Goal: Book appointment/travel/reservation

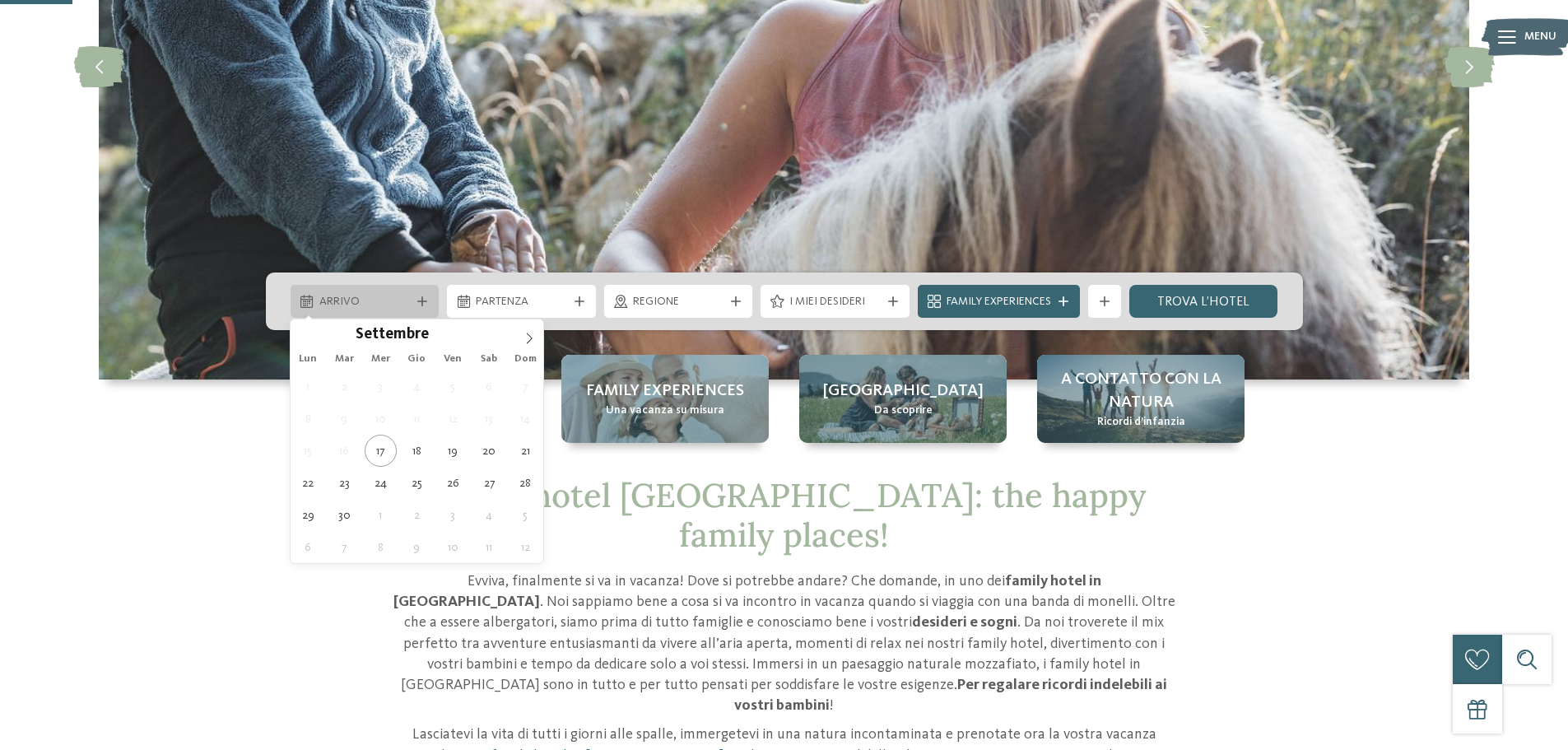
click at [415, 301] on div at bounding box center [421, 300] width 16 height 9
click at [527, 346] on span at bounding box center [529, 333] width 28 height 28
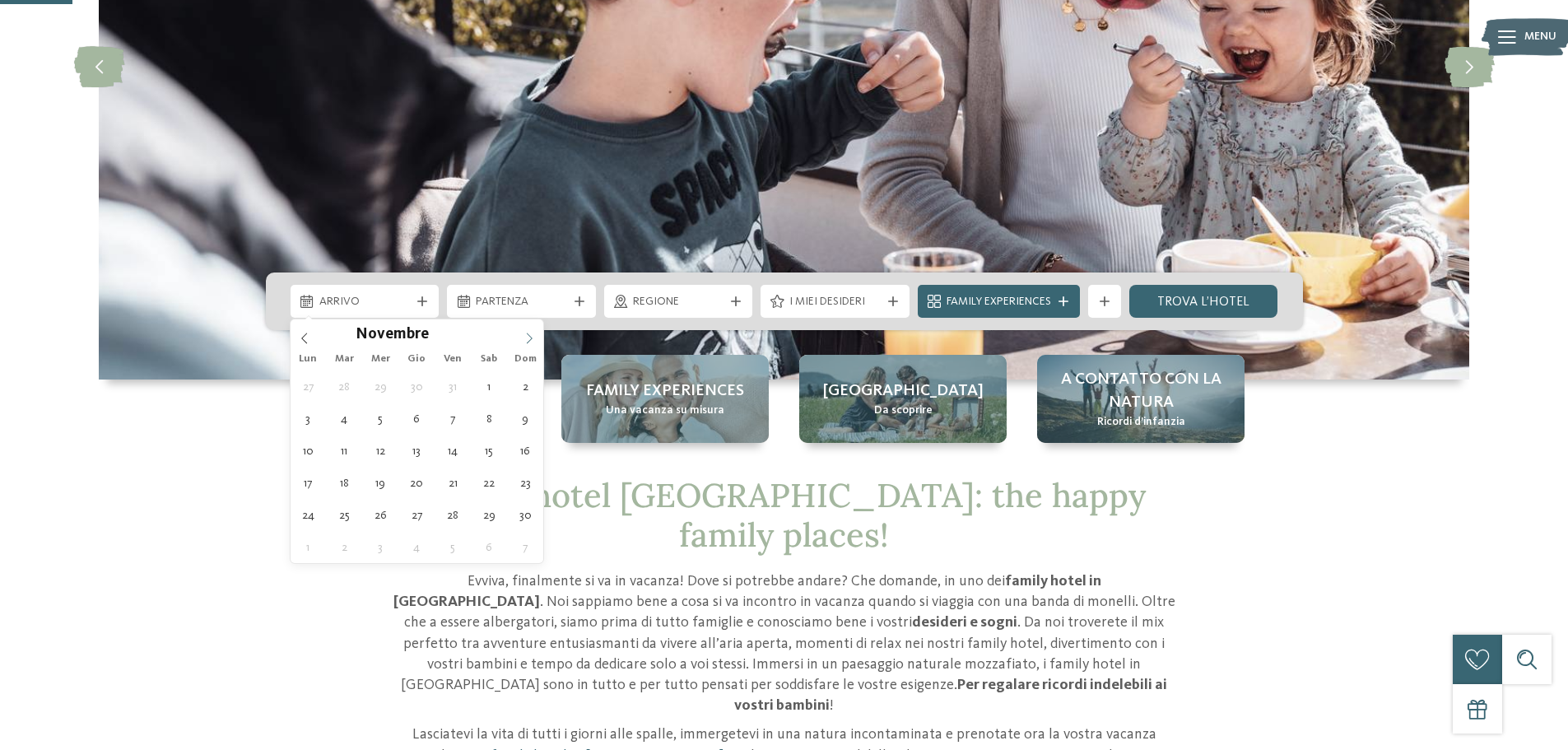
click at [527, 346] on span at bounding box center [529, 333] width 28 height 28
type div "[DATE]"
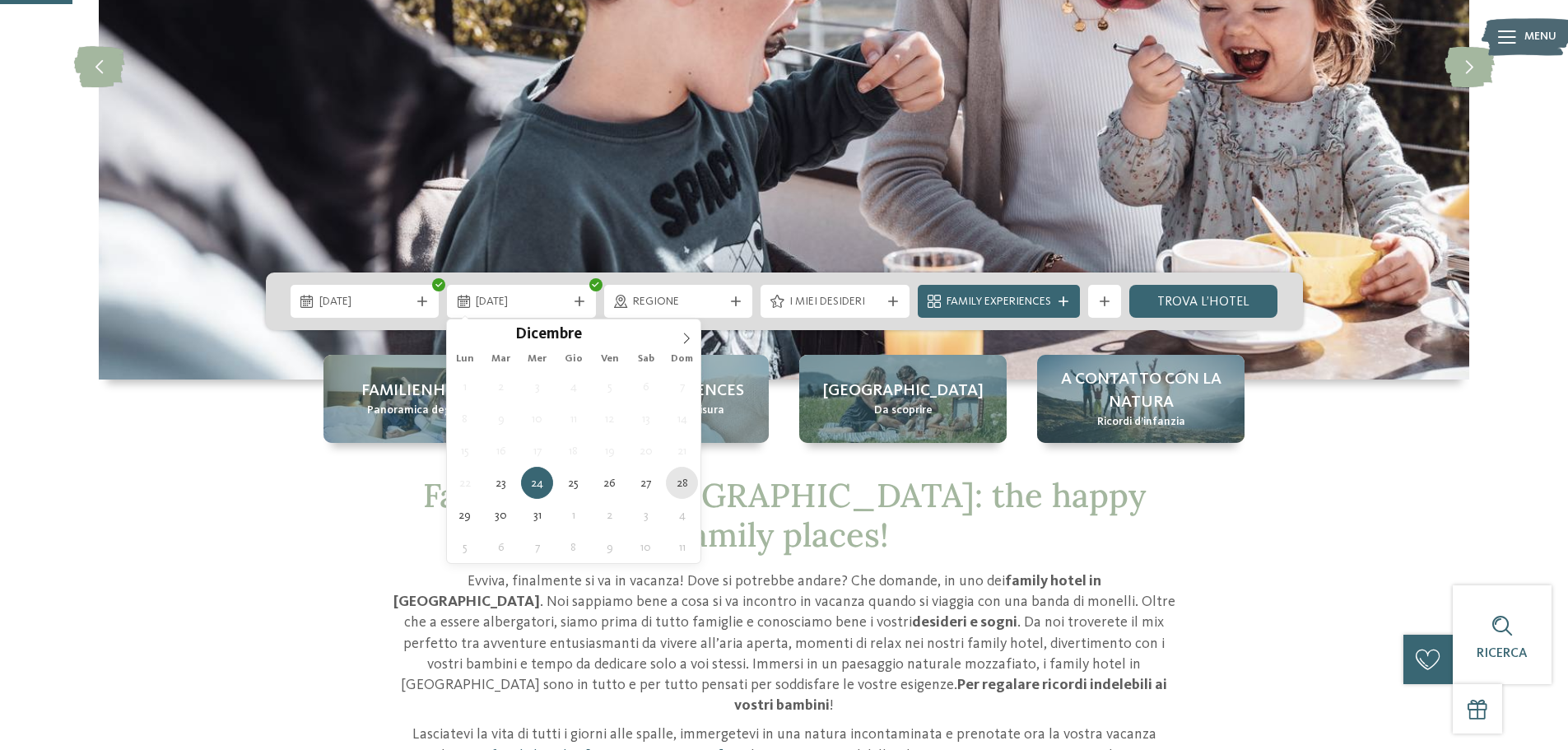
type div "[DATE]"
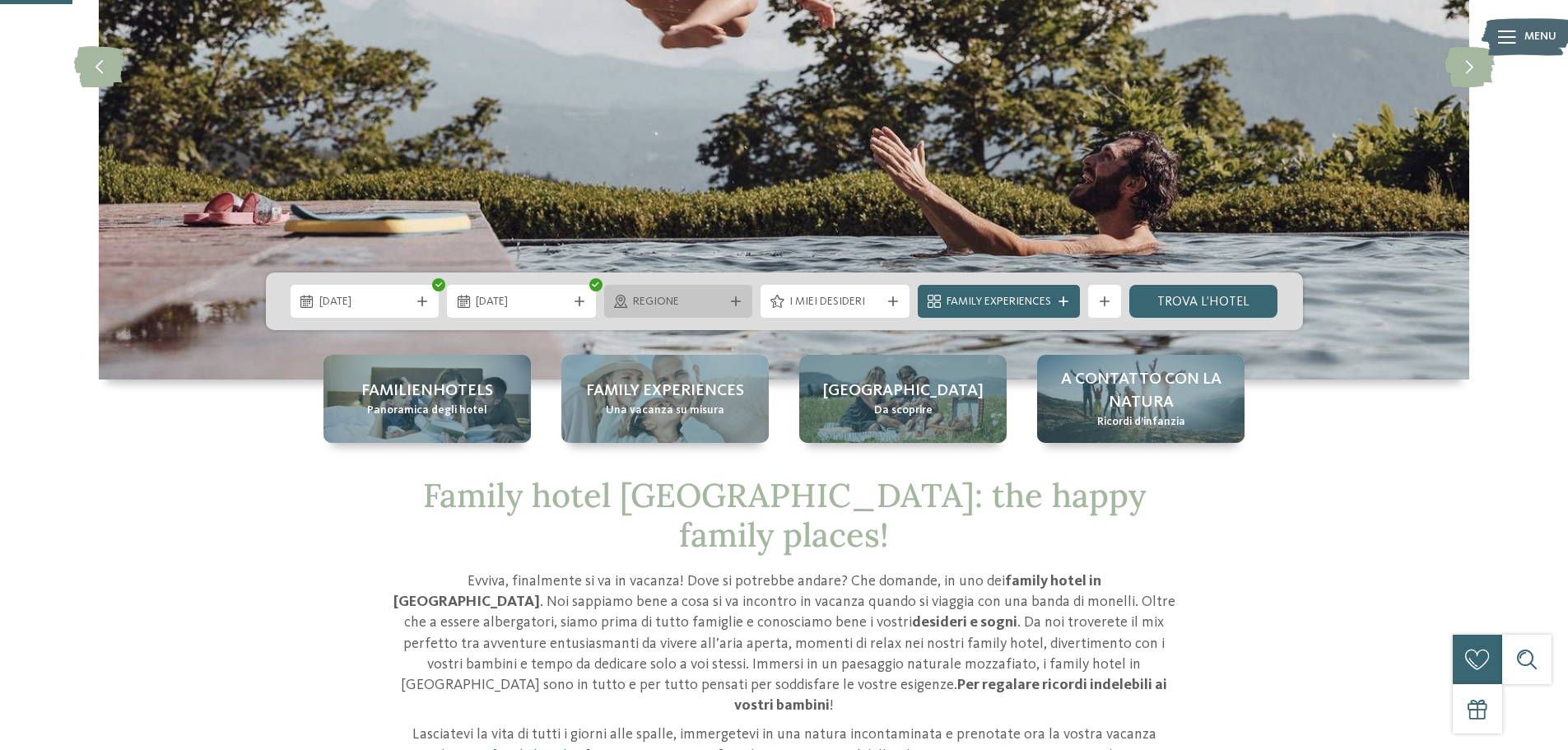
click at [734, 302] on icon at bounding box center [735, 300] width 9 height 9
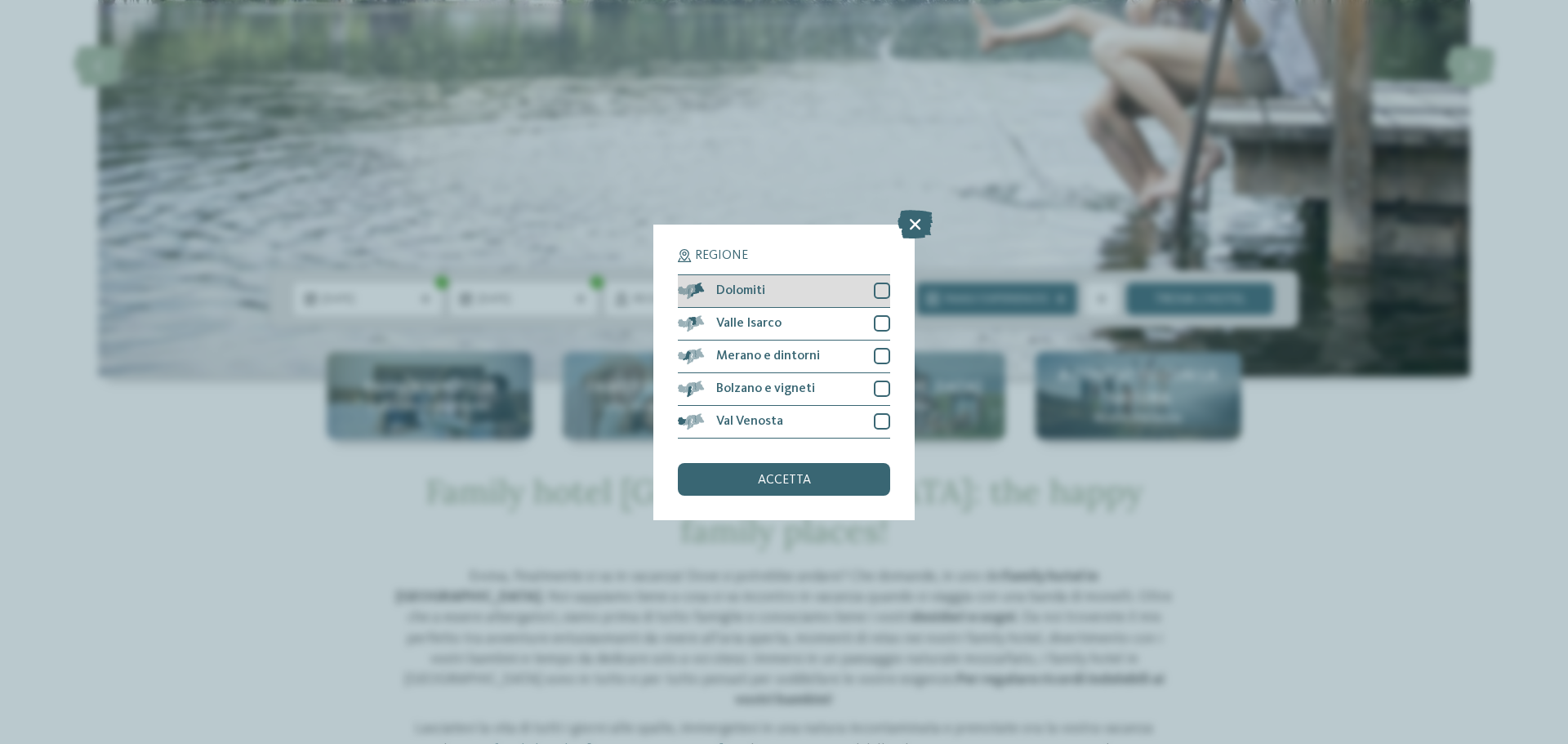
click at [887, 293] on div at bounding box center [882, 290] width 16 height 16
click at [820, 485] on div "accetta" at bounding box center [784, 480] width 213 height 32
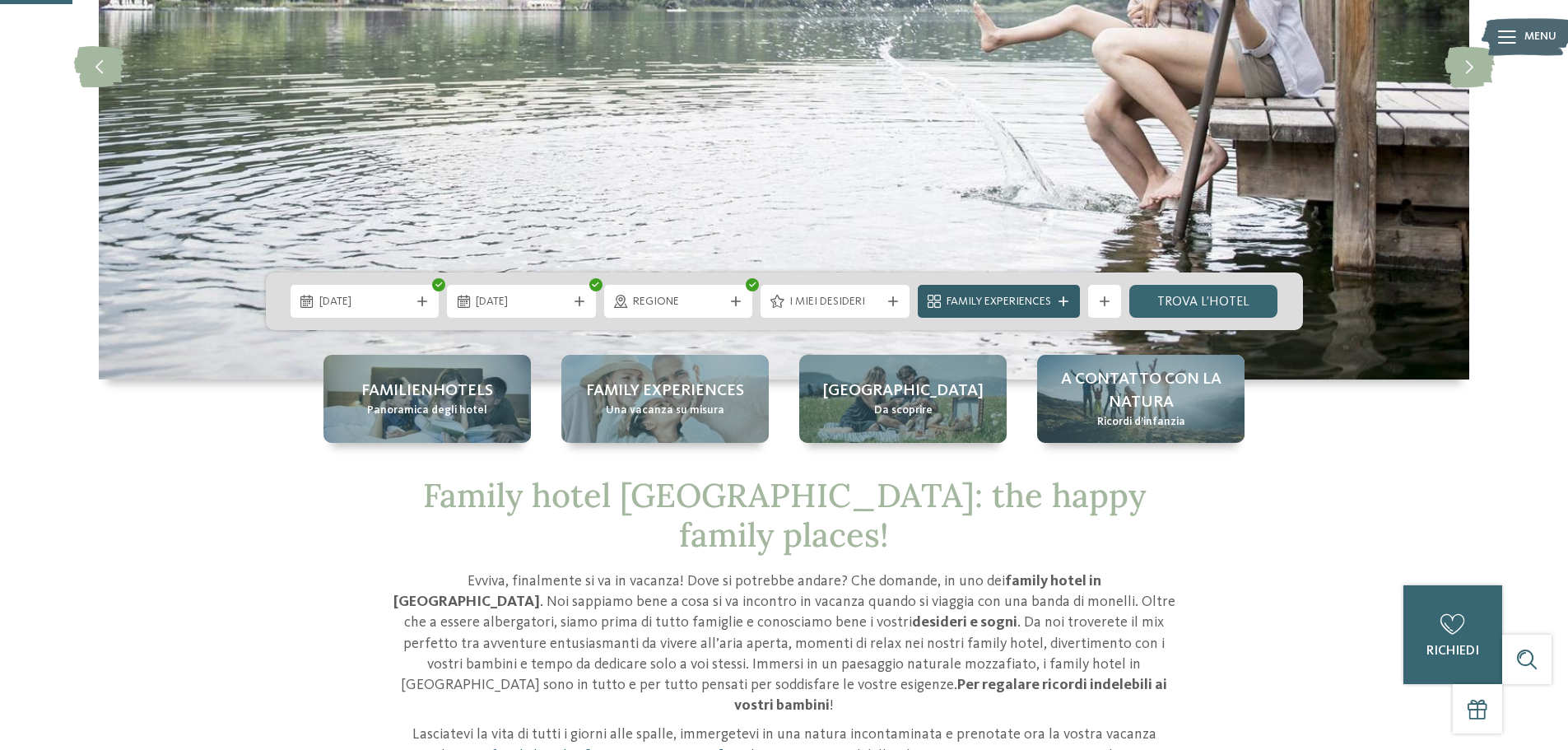
click at [1069, 313] on div "Family Experiences" at bounding box center [999, 301] width 163 height 33
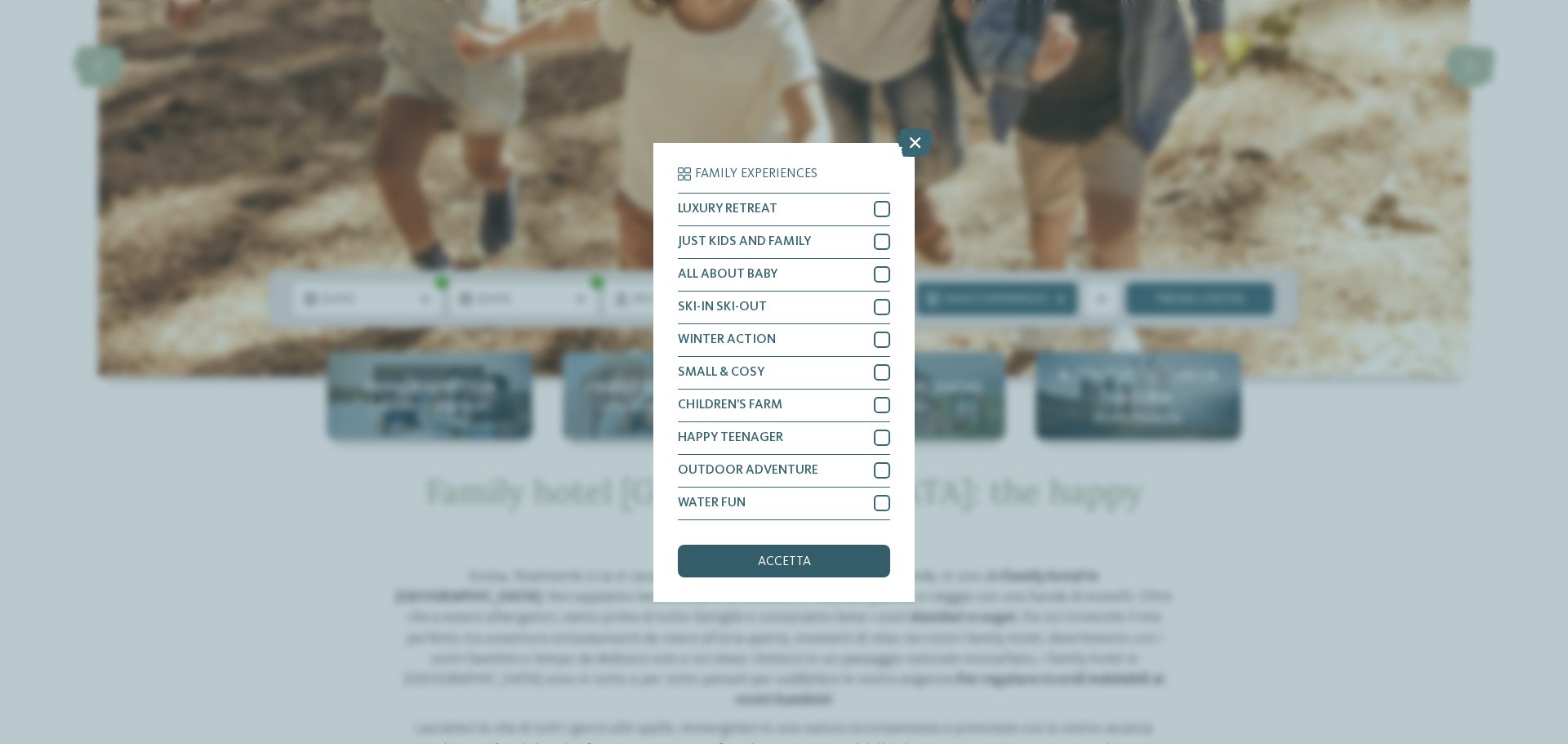
click at [827, 561] on div "accetta" at bounding box center [784, 561] width 213 height 32
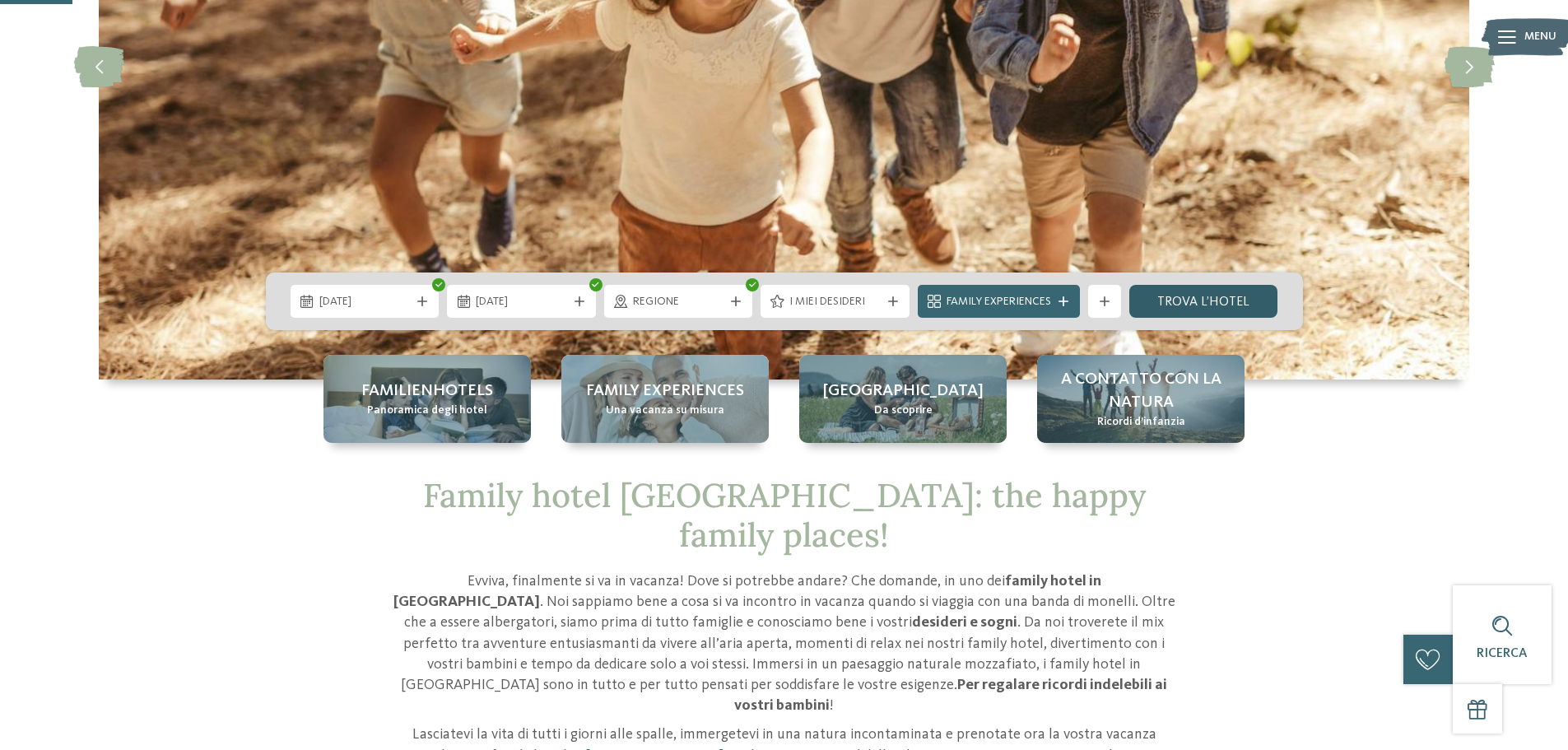
click at [1215, 301] on link "trova l’hotel" at bounding box center [1203, 301] width 149 height 33
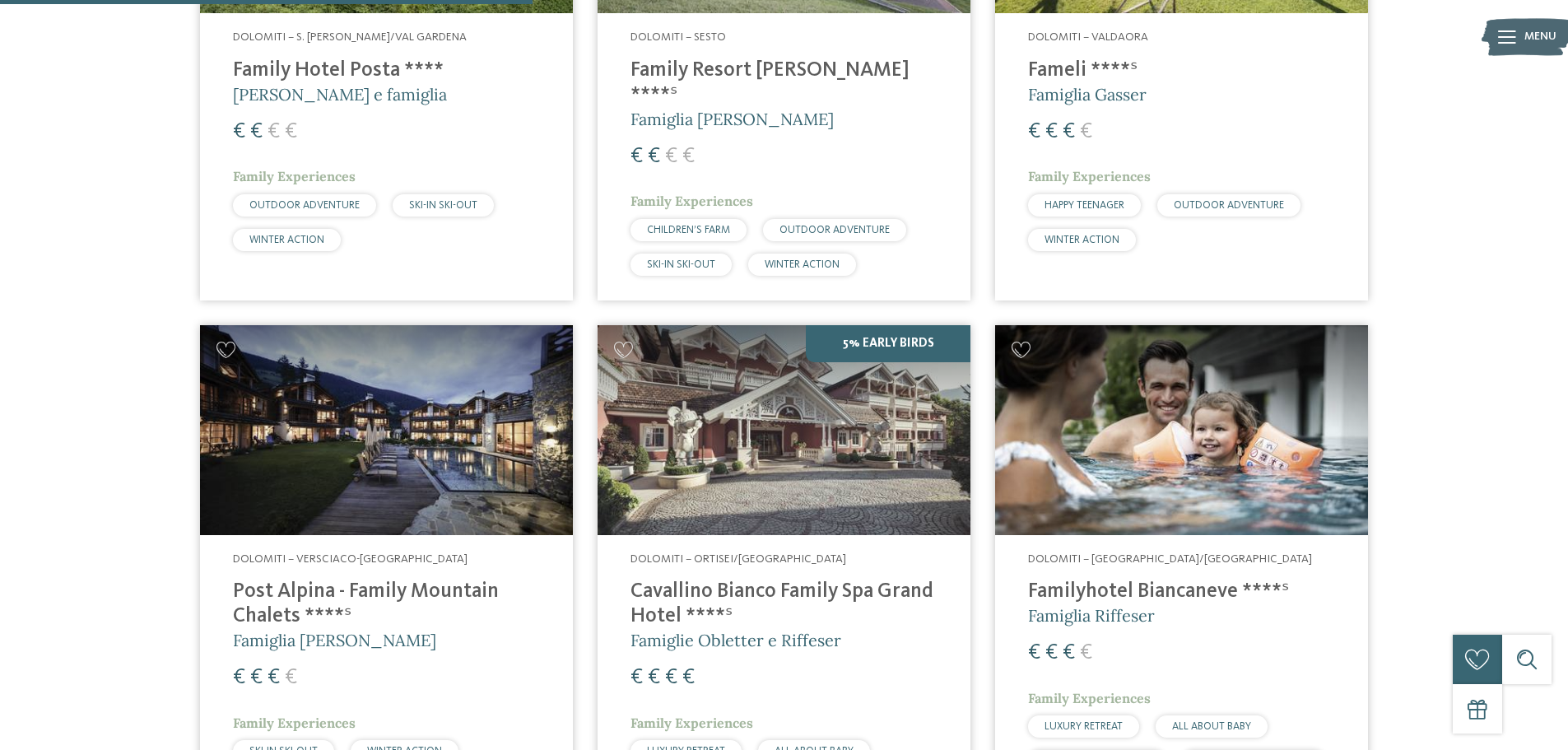
scroll to position [458, 0]
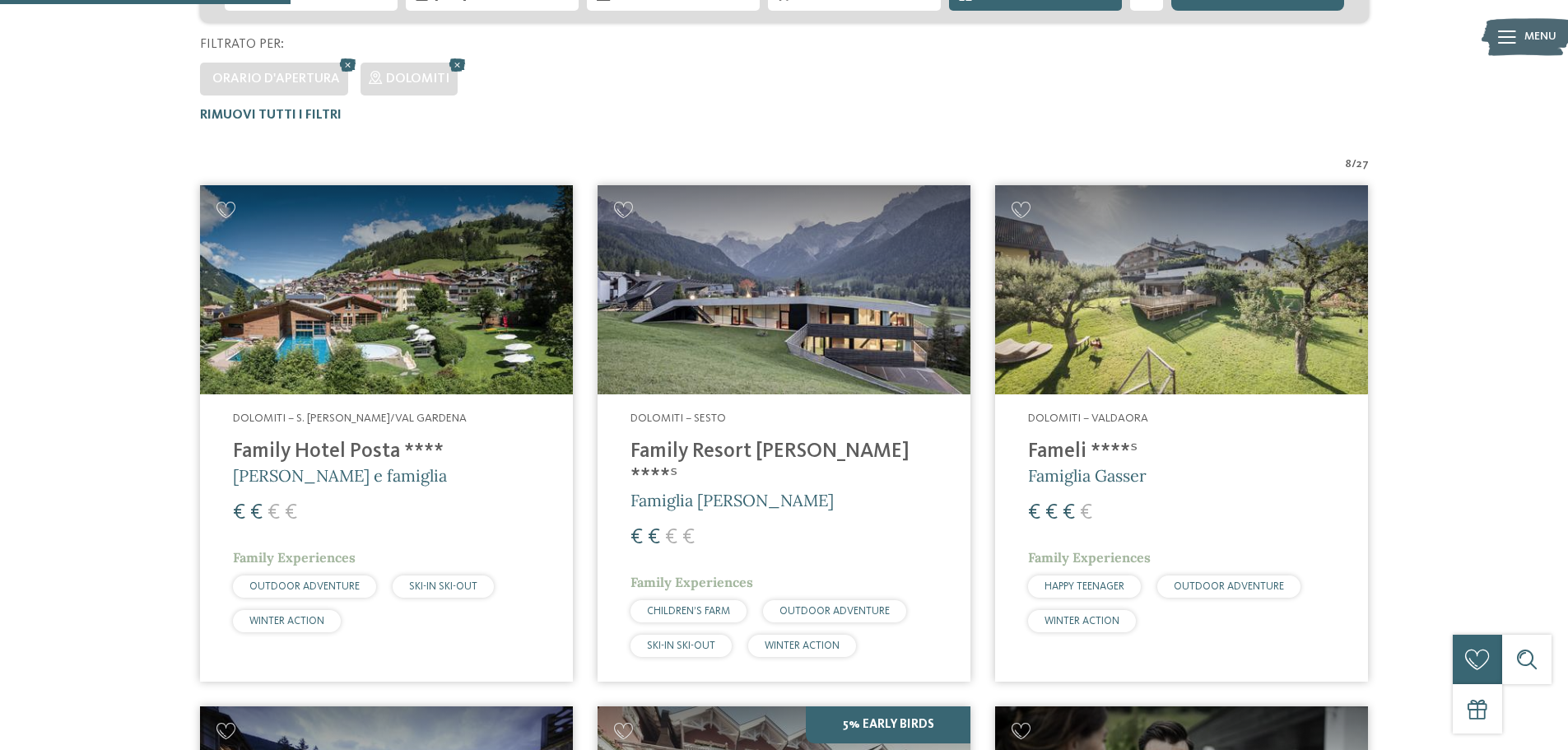
click at [392, 329] on img at bounding box center [386, 290] width 372 height 210
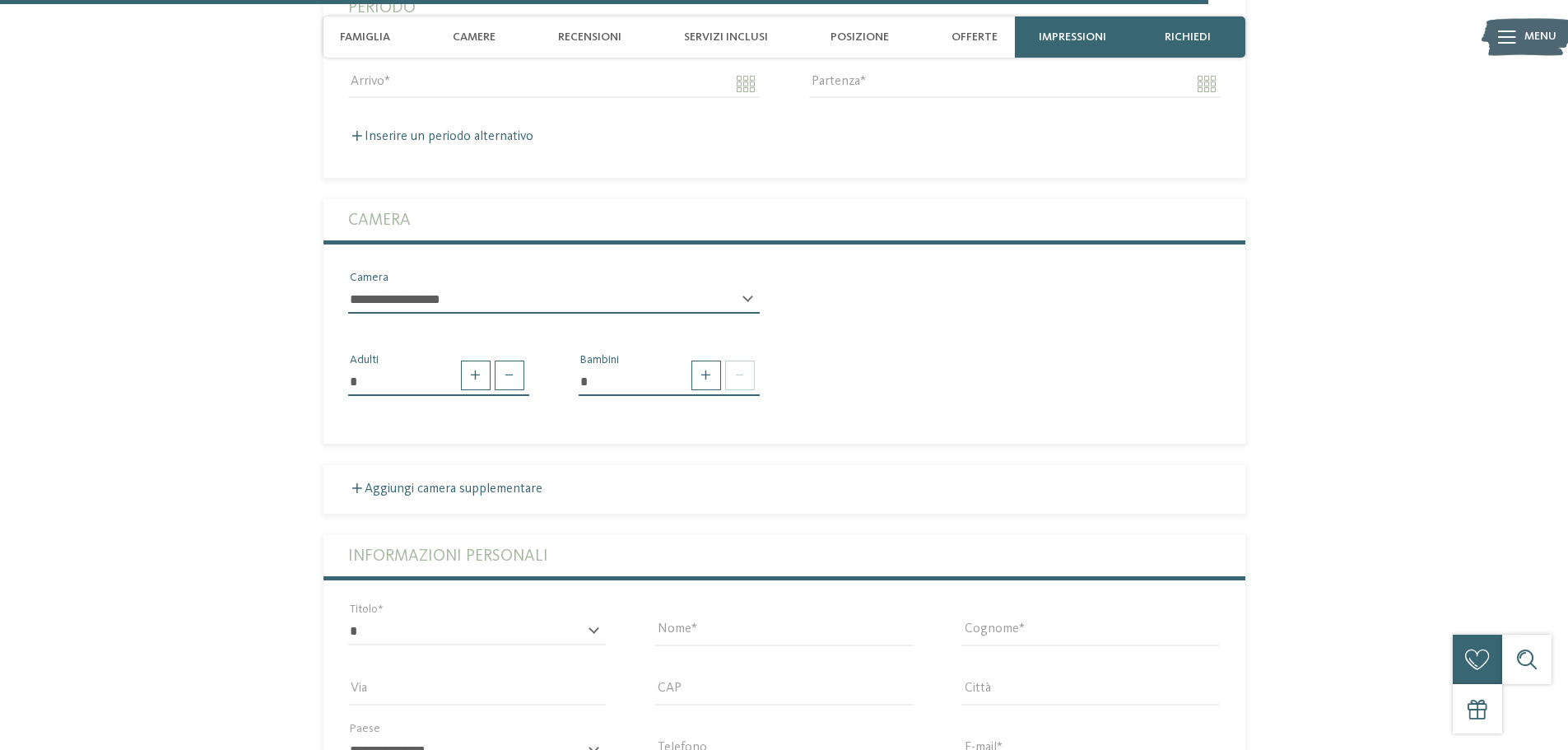
scroll to position [4197, 0]
